Goal: Task Accomplishment & Management: Manage account settings

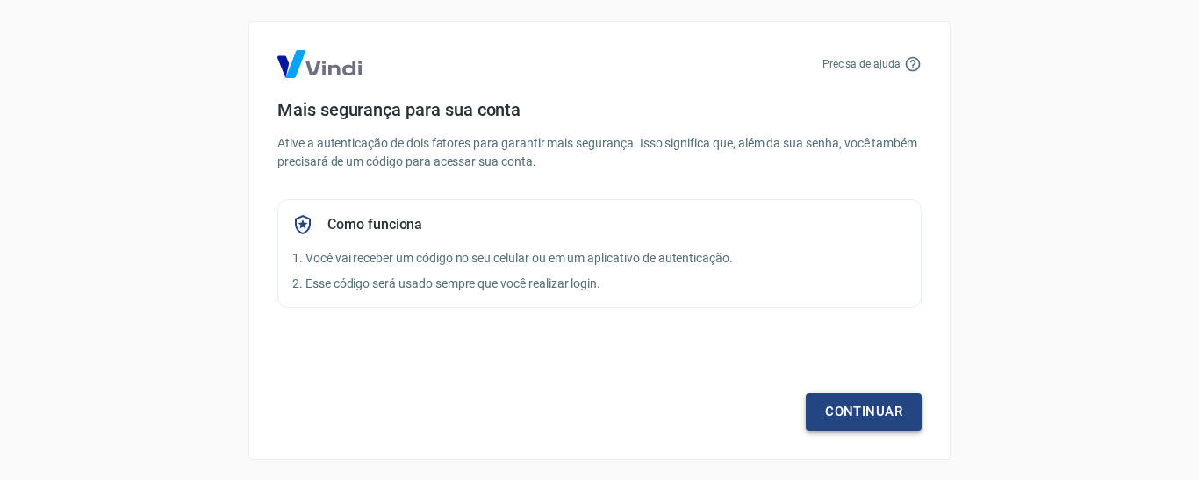
click at [886, 413] on link "Continuar" at bounding box center [864, 411] width 116 height 37
